Goal: Use online tool/utility: Use online tool/utility

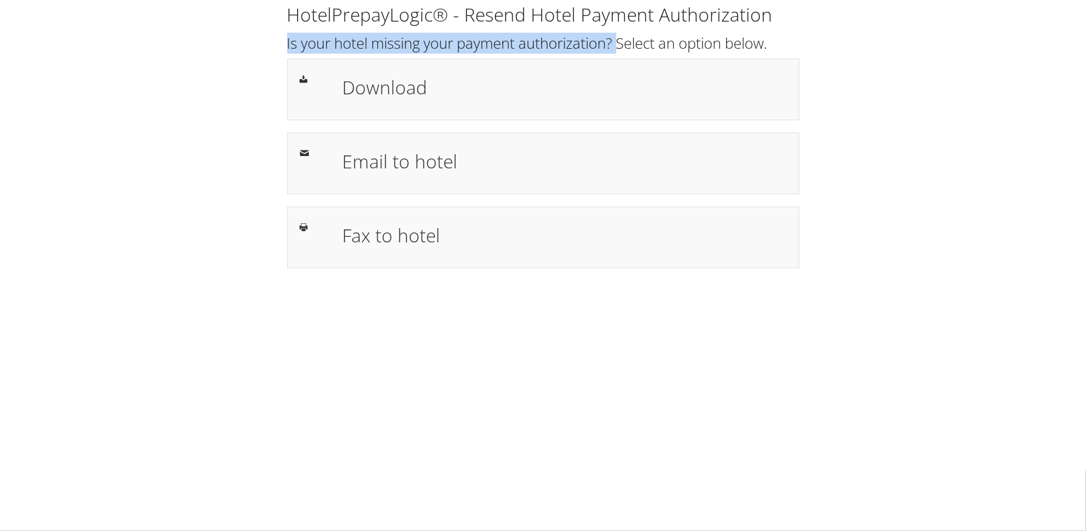
drag, startPoint x: 285, startPoint y: 45, endPoint x: 623, endPoint y: 49, distance: 337.8
click at [623, 49] on div "HotelPrepayLogic® - Resend Hotel Payment Authorization Is your hotel missing yo…" at bounding box center [543, 135] width 531 height 266
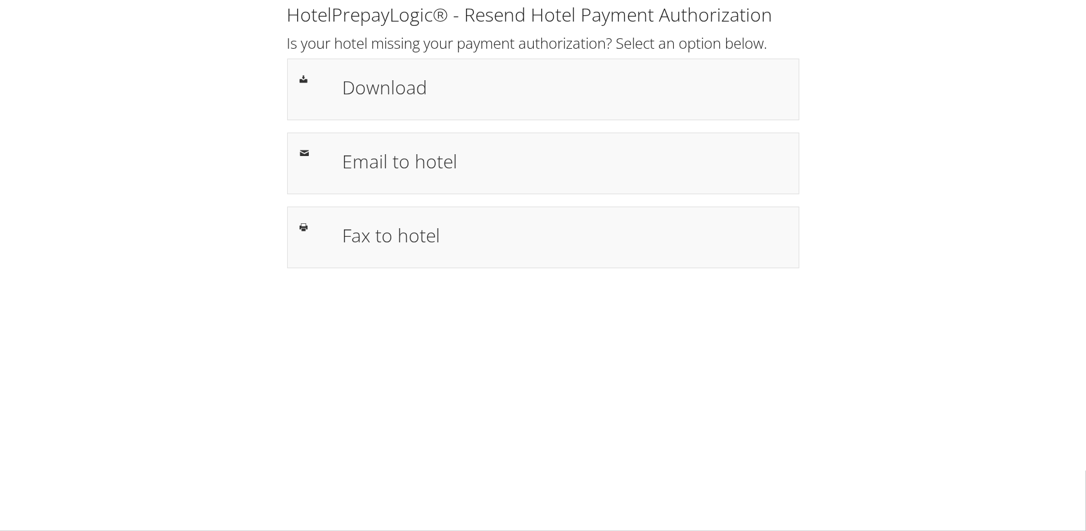
click at [660, 45] on h2 "Is your hotel missing your payment authorization? Select an option below." at bounding box center [543, 43] width 512 height 21
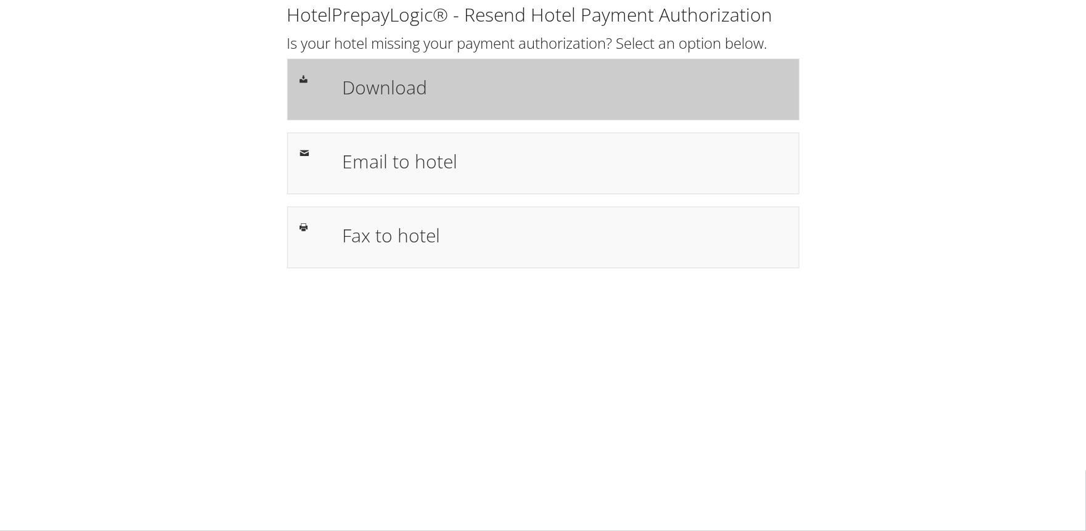
click at [308, 80] on icon at bounding box center [304, 79] width 8 height 10
